Goal: Task Accomplishment & Management: Complete application form

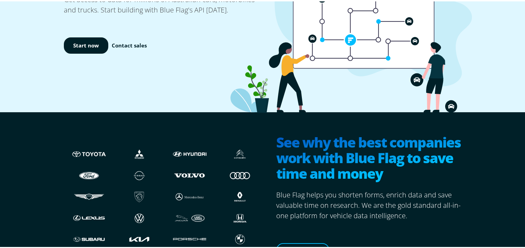
scroll to position [35, 0]
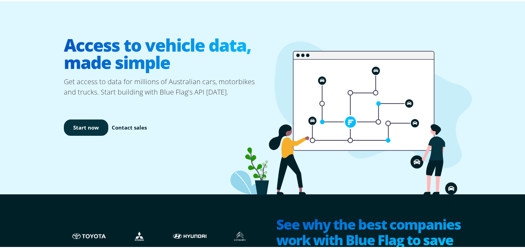
click at [82, 123] on link "Start now" at bounding box center [86, 126] width 44 height 16
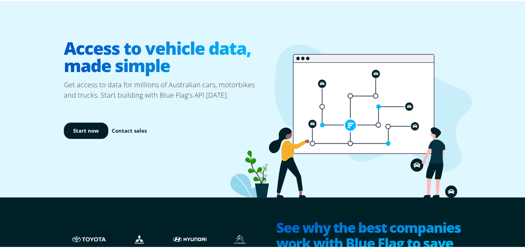
scroll to position [35, 0]
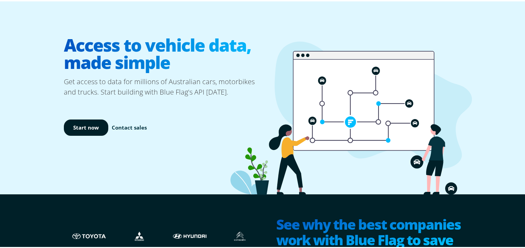
click at [129, 126] on link "Contact sales" at bounding box center [129, 127] width 35 height 8
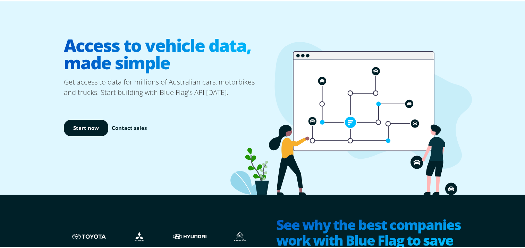
scroll to position [35, 0]
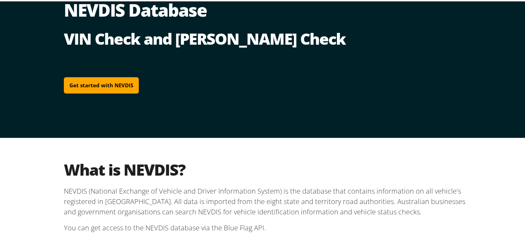
scroll to position [69, 0]
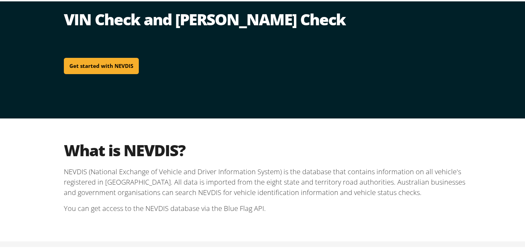
click at [102, 62] on link "Get started with NEVDIS" at bounding box center [101, 65] width 75 height 16
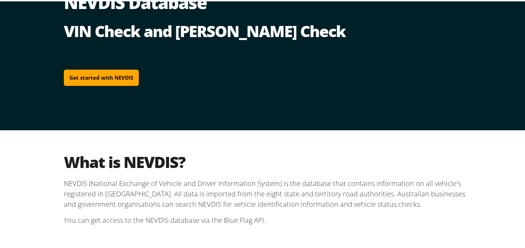
scroll to position [69, 0]
